Goal: Task Accomplishment & Management: Use online tool/utility

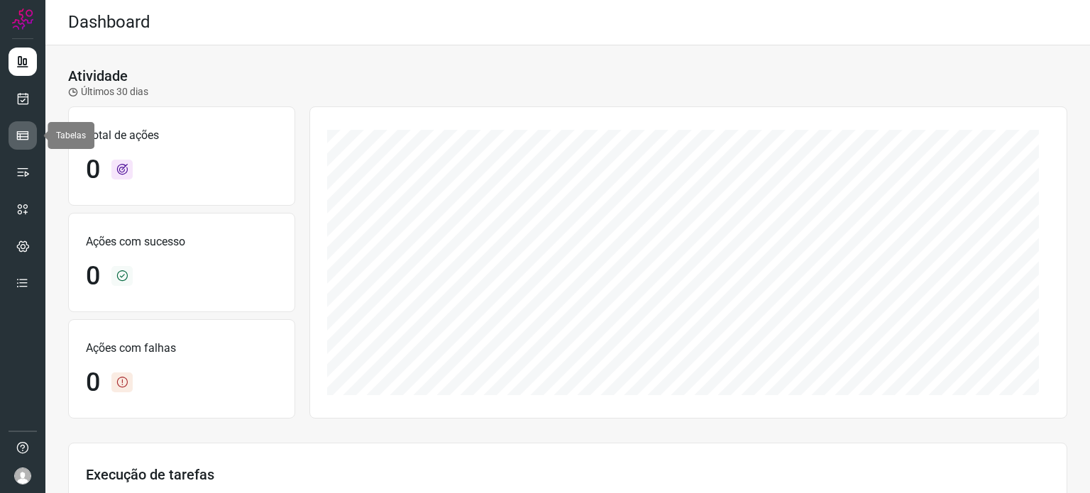
click at [27, 131] on icon at bounding box center [23, 135] width 14 height 14
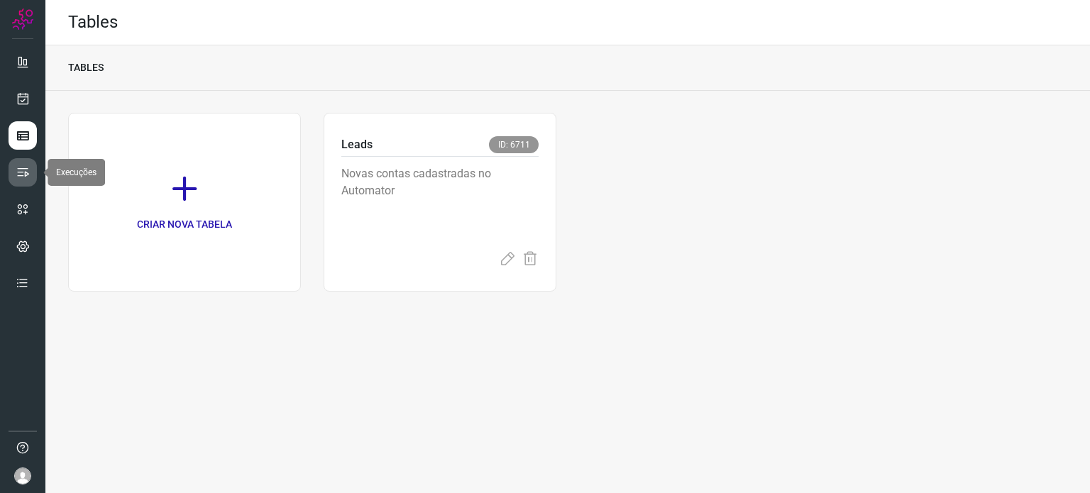
click at [24, 165] on icon at bounding box center [23, 172] width 14 height 14
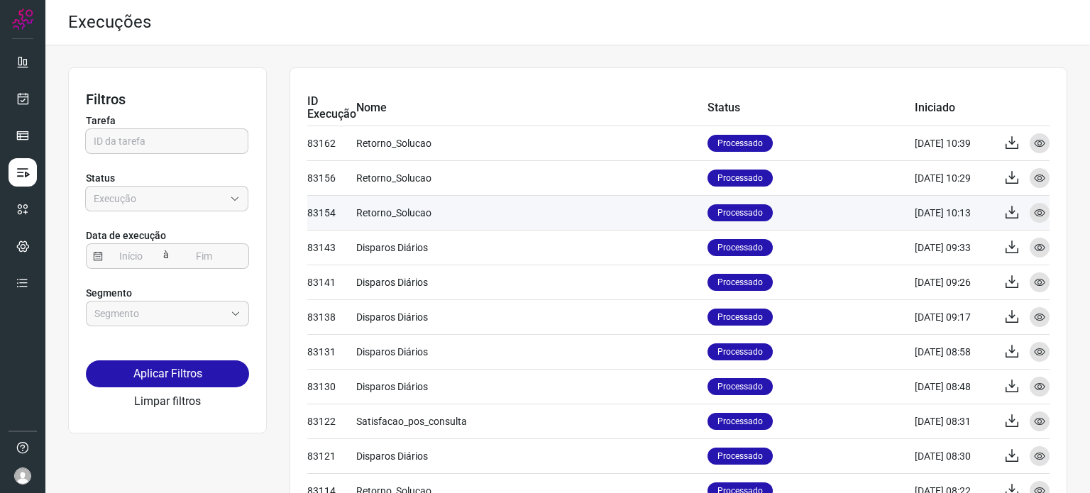
scroll to position [71, 0]
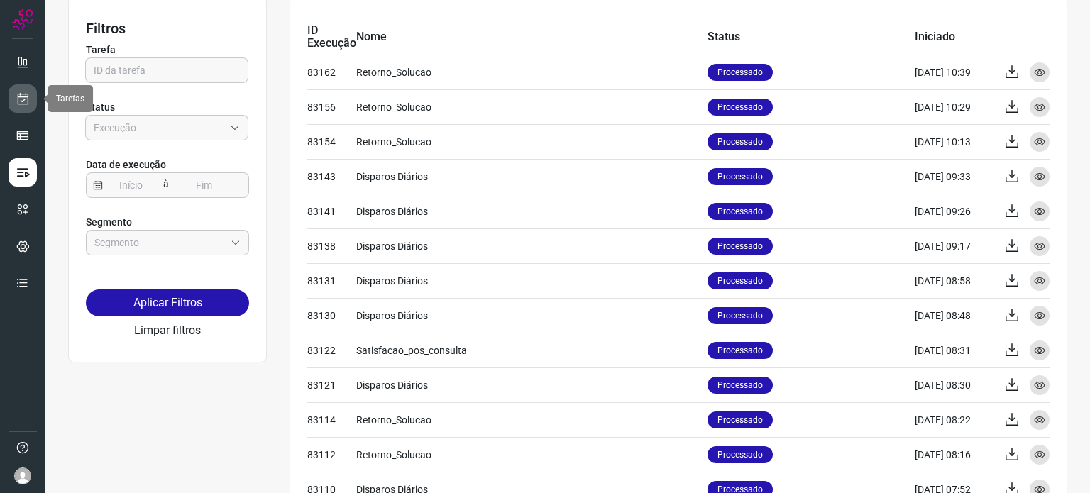
click at [23, 97] on icon at bounding box center [23, 99] width 15 height 14
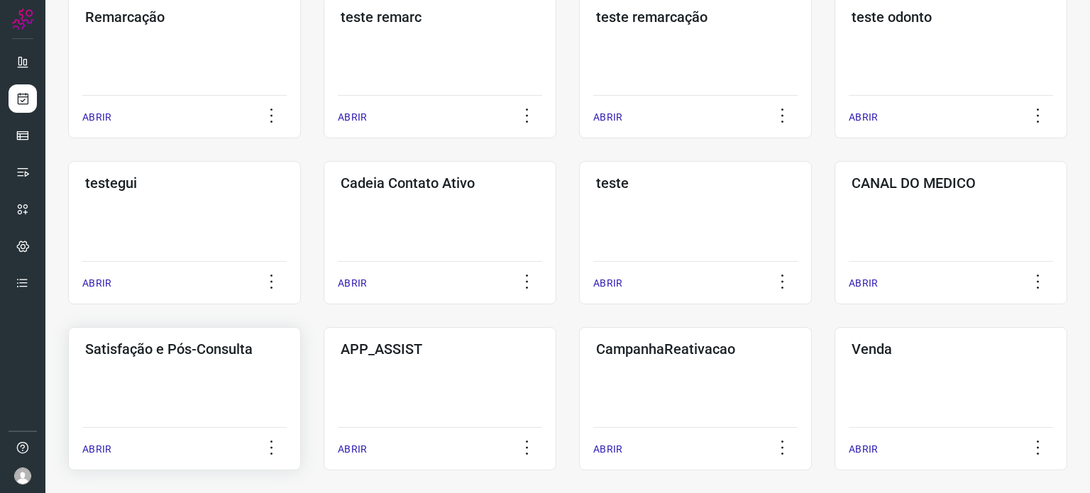
click at [198, 364] on div "Satisfação e Pós-Consulta ABRIR" at bounding box center [184, 398] width 233 height 143
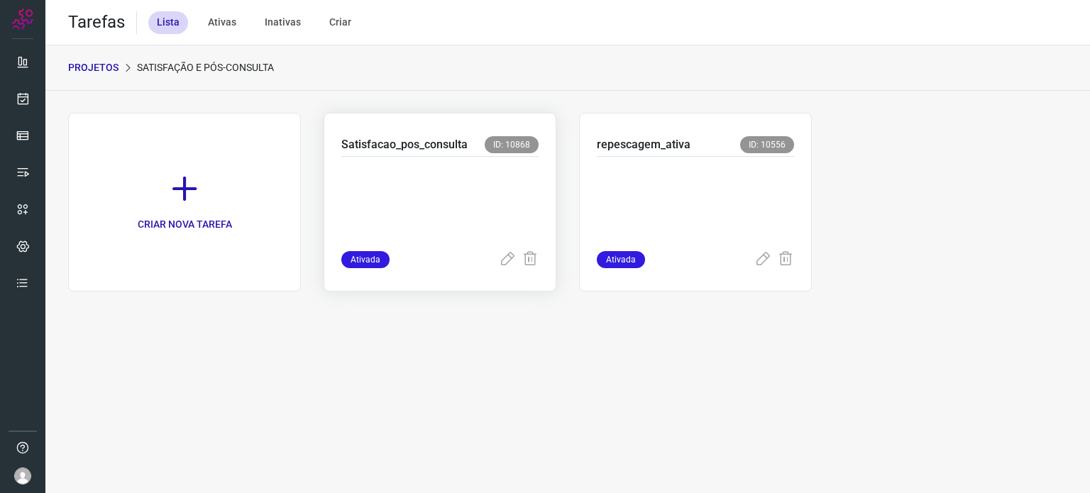
click at [473, 194] on p at bounding box center [439, 200] width 197 height 71
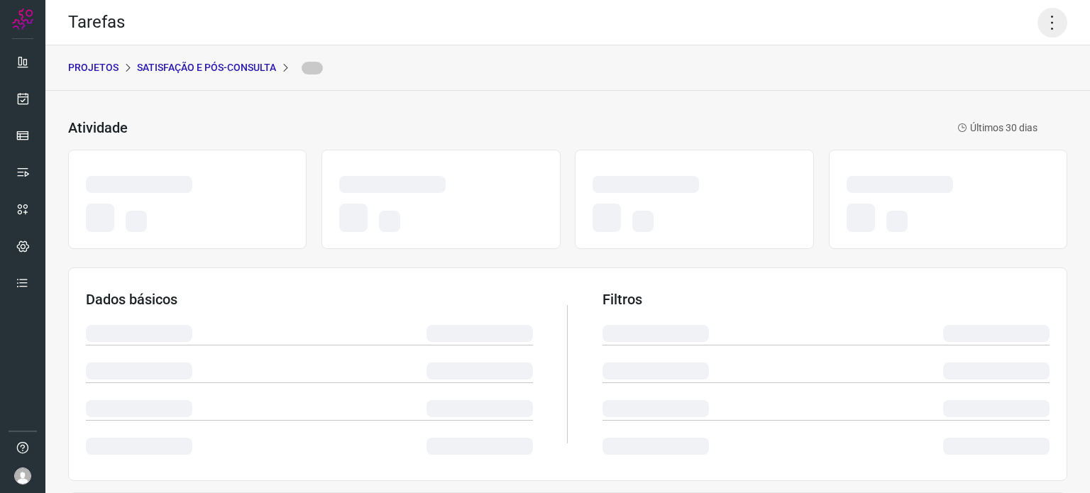
click at [1038, 28] on icon at bounding box center [1053, 23] width 30 height 30
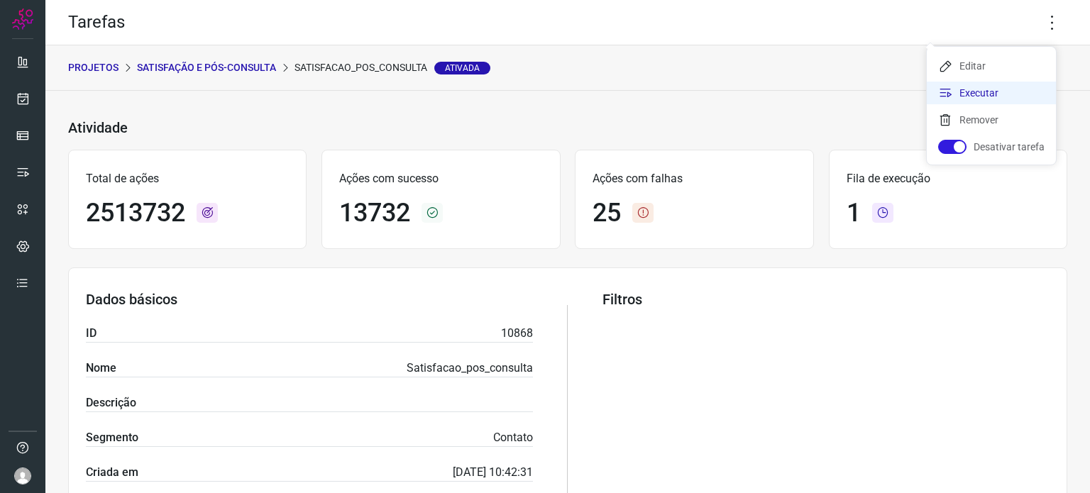
click at [977, 99] on li "Executar" at bounding box center [991, 93] width 129 height 23
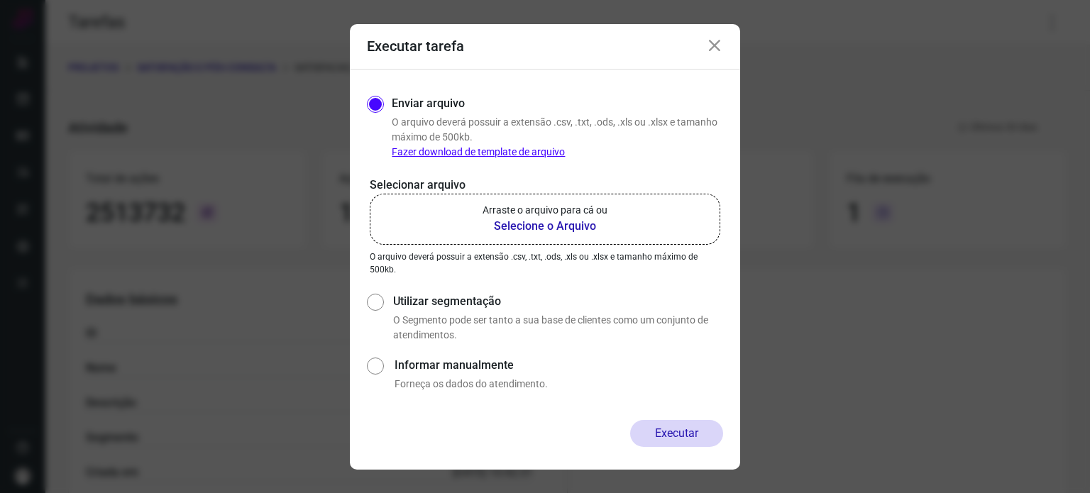
click at [651, 195] on label "Arraste o arquivo para cá ou Selecione o Arquivo" at bounding box center [545, 219] width 351 height 51
click at [0, 0] on input "Arraste o arquivo para cá ou Selecione o Arquivo" at bounding box center [0, 0] width 0 height 0
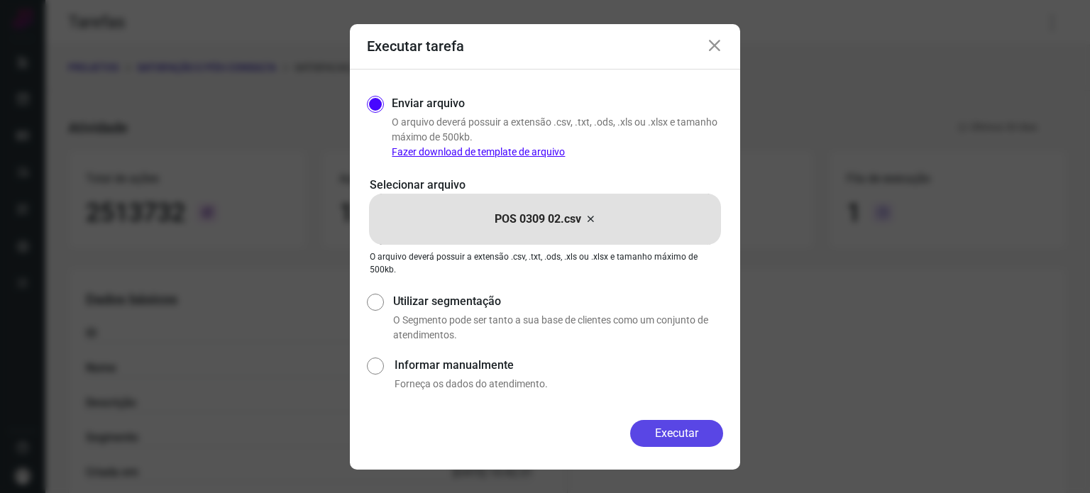
click at [661, 429] on button "Executar" at bounding box center [676, 433] width 93 height 27
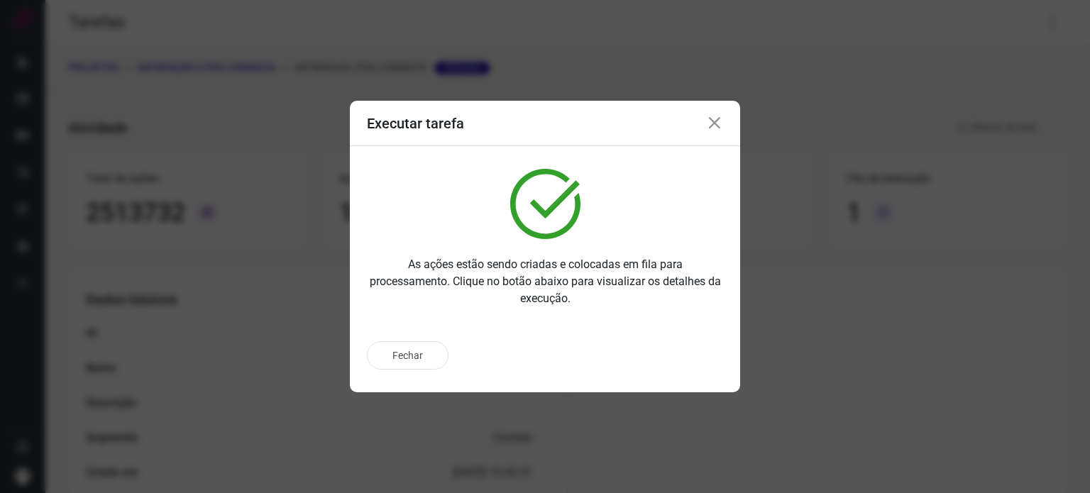
click at [673, 365] on div "Fechar" at bounding box center [545, 355] width 356 height 28
click at [673, 365] on button "Ir para execução" at bounding box center [661, 355] width 124 height 27
